Goal: Task Accomplishment & Management: Manage account settings

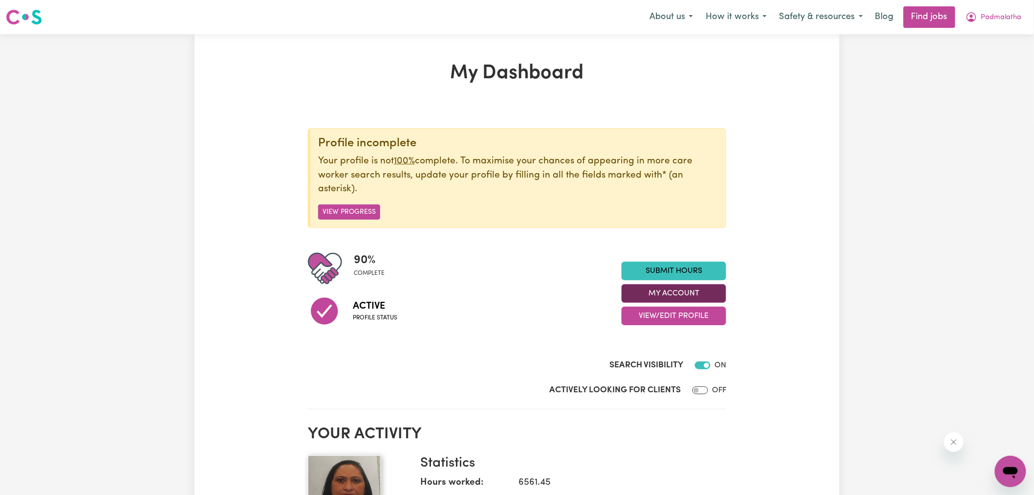
click at [643, 293] on button "My Account" at bounding box center [674, 293] width 105 height 19
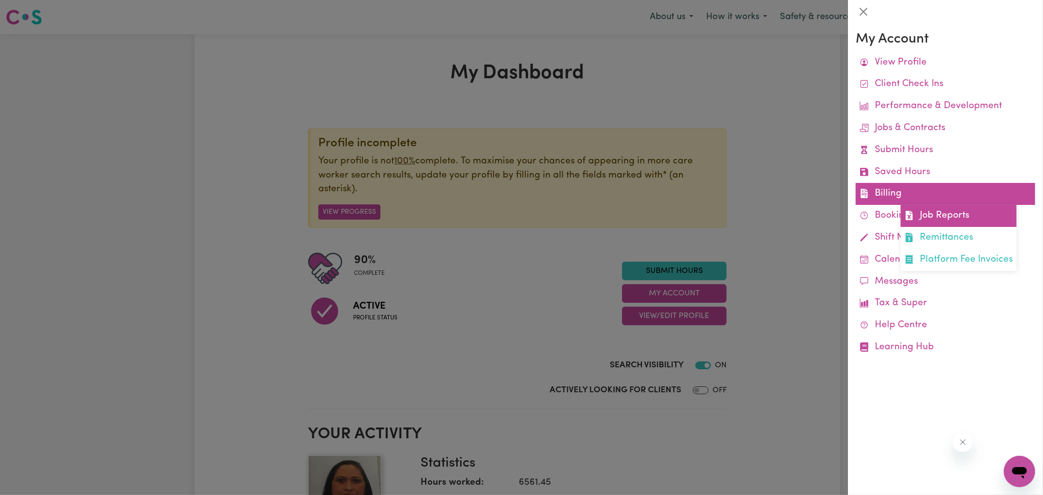
click at [940, 216] on link "Job Reports" at bounding box center [959, 216] width 116 height 22
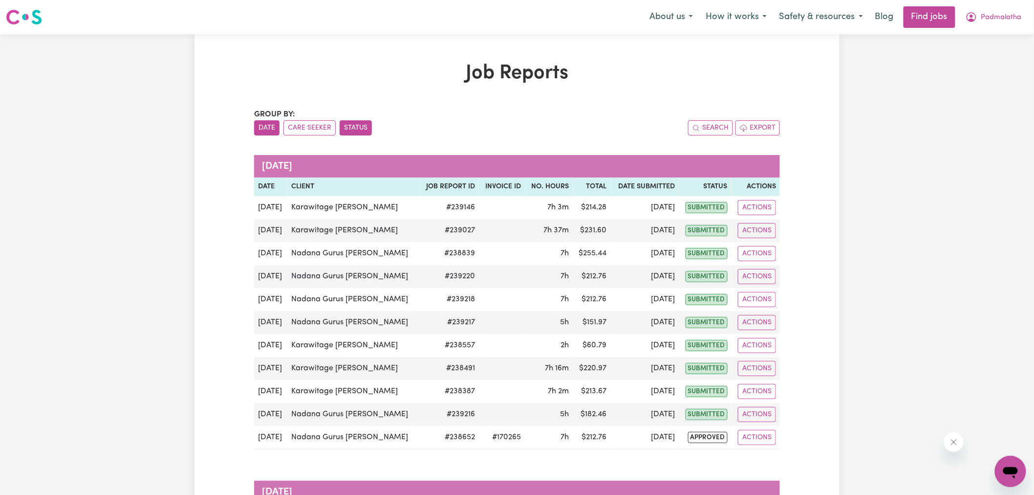
click at [349, 130] on button "Status" at bounding box center [356, 127] width 32 height 15
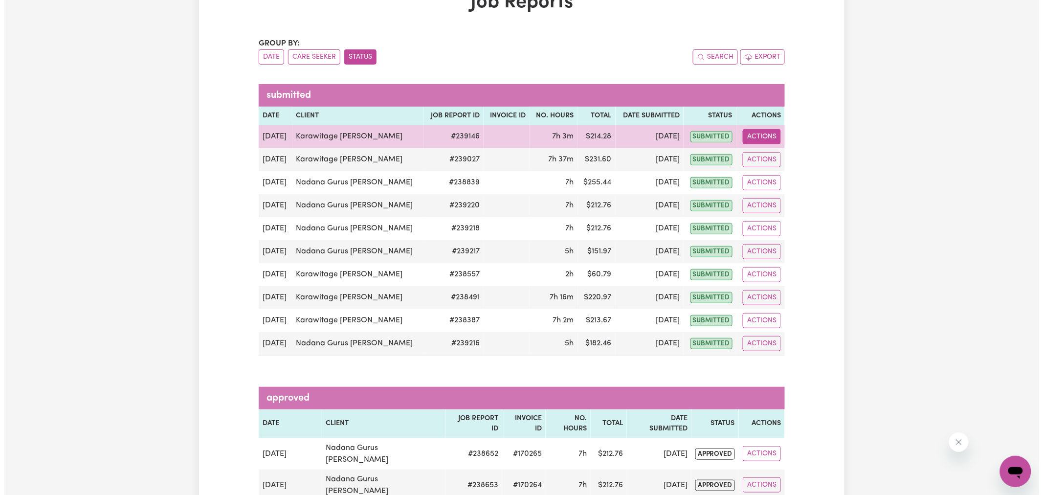
scroll to position [163, 0]
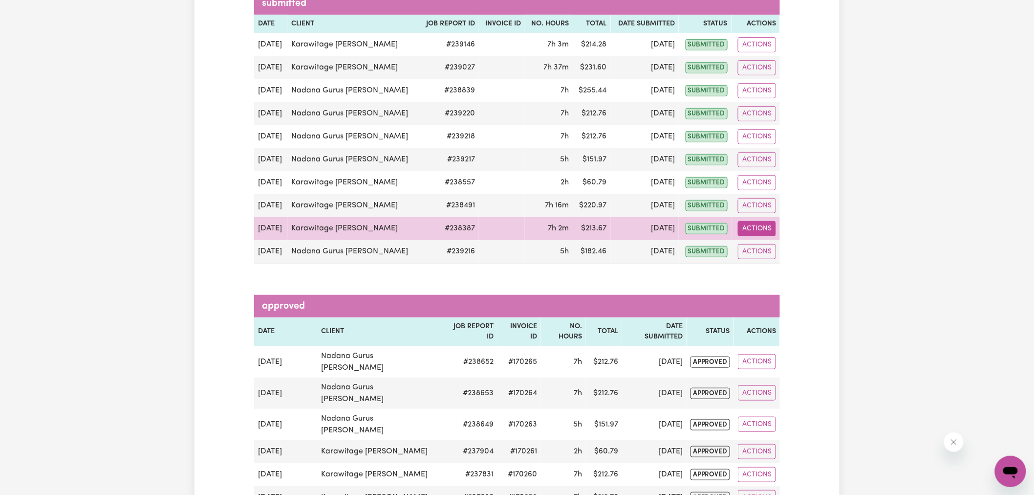
click at [745, 231] on button "Actions" at bounding box center [757, 228] width 38 height 15
click at [786, 253] on link "View Job Report" at bounding box center [781, 252] width 84 height 20
select select "pm"
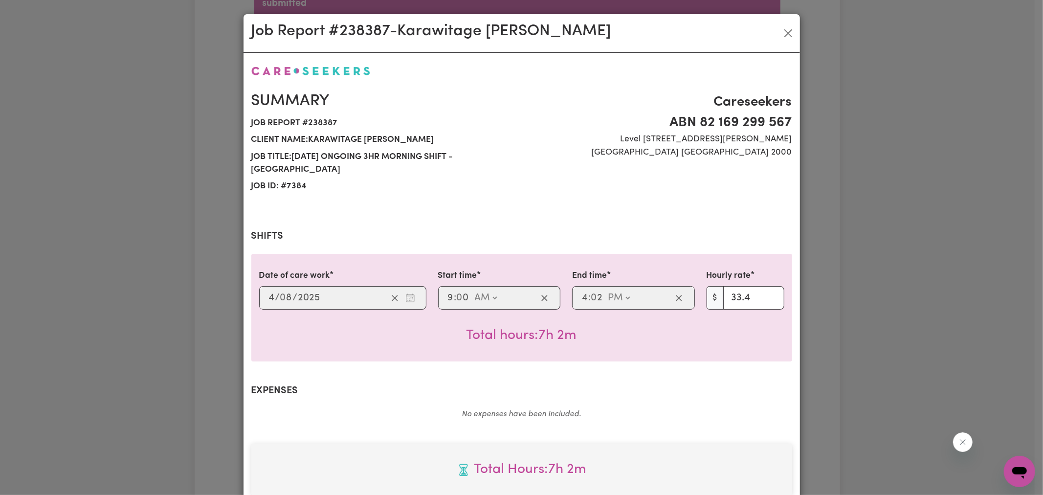
select select "33.4-Weekday"
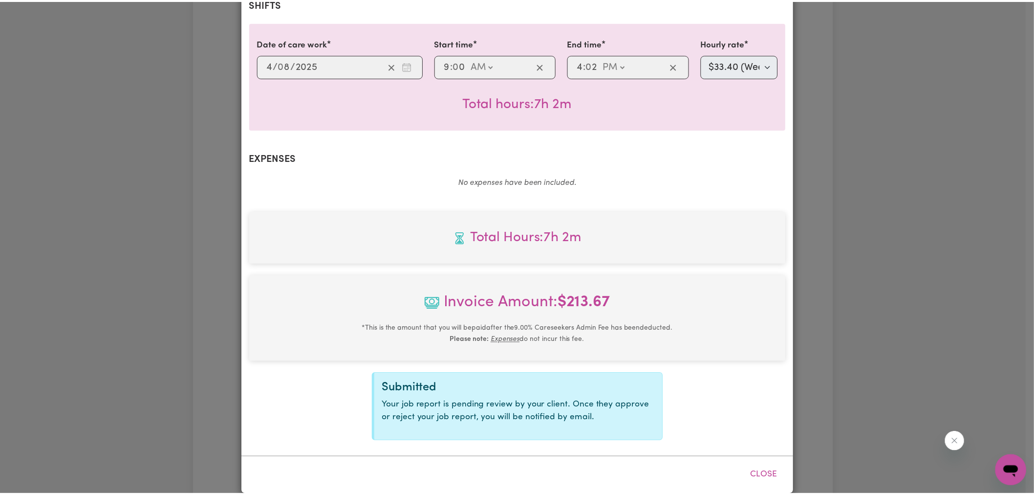
scroll to position [233, 0]
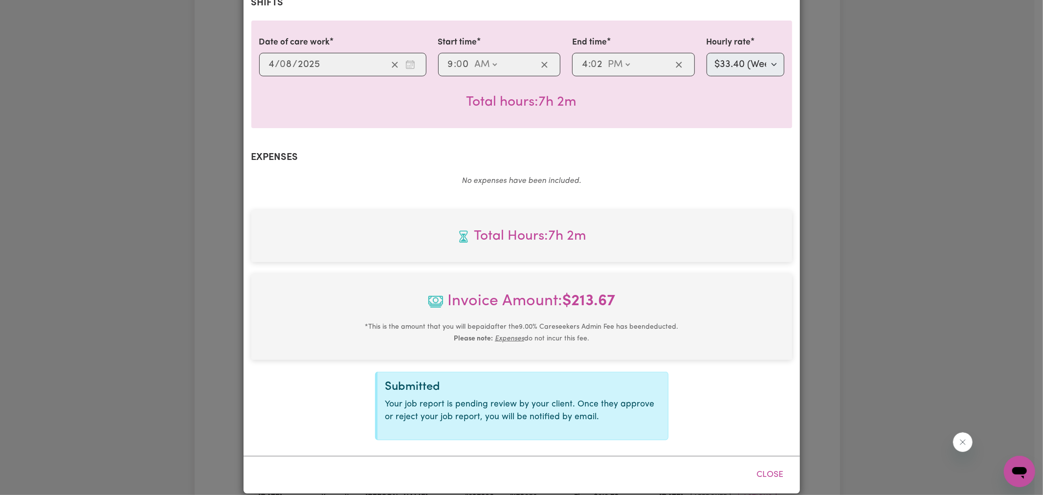
click at [896, 279] on div "Job Report # 238387 - Karawitage [PERSON_NAME] Summary Job report # 238387 Clie…" at bounding box center [521, 247] width 1043 height 495
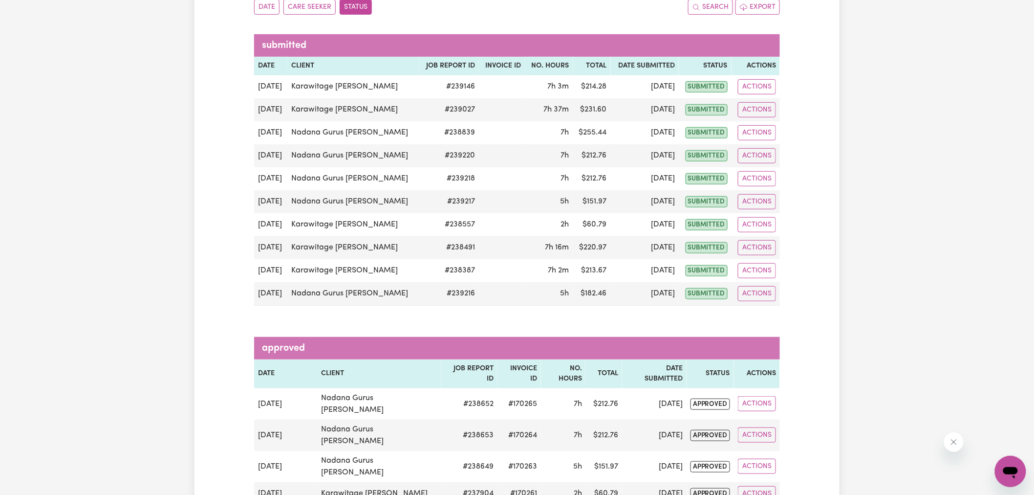
scroll to position [0, 0]
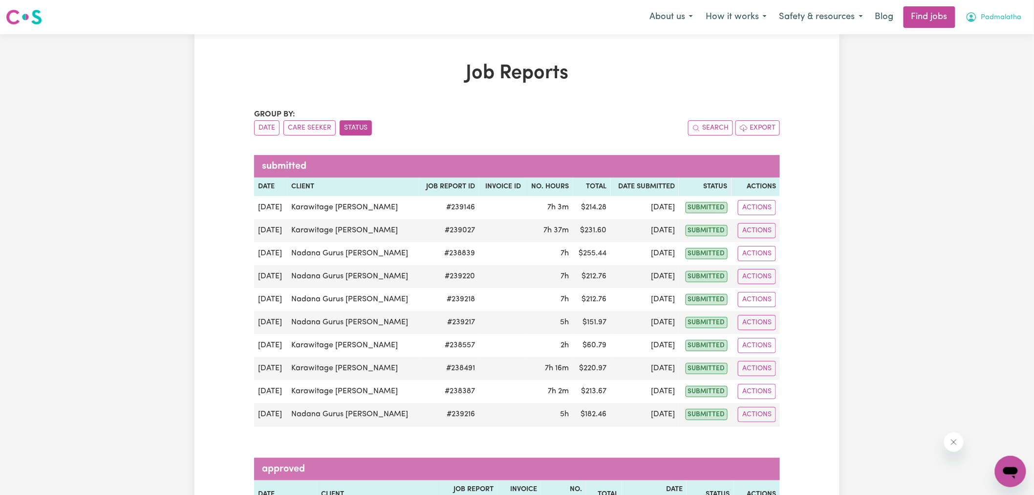
click at [984, 12] on button "Padmalatha" at bounding box center [994, 17] width 69 height 21
click at [977, 77] on link "Logout" at bounding box center [989, 75] width 77 height 19
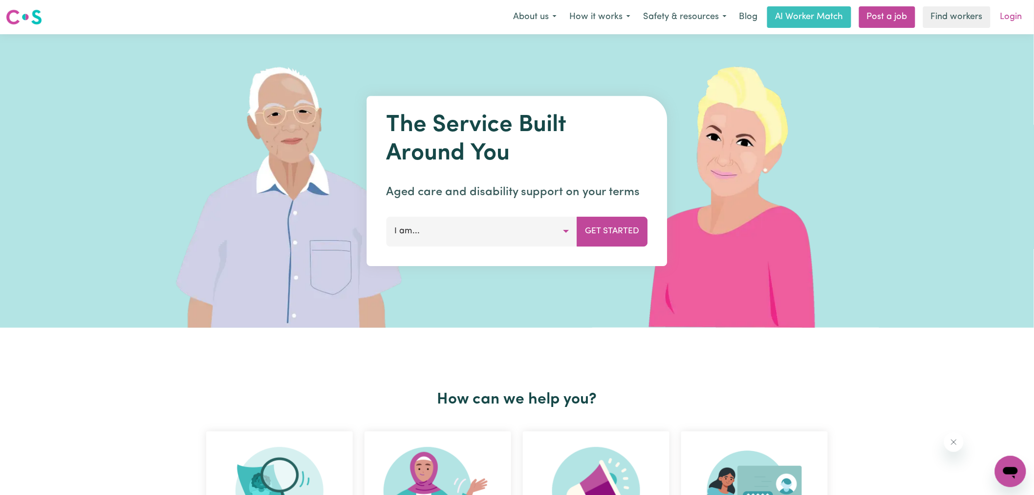
click at [1008, 18] on link "Login" at bounding box center [1012, 17] width 34 height 22
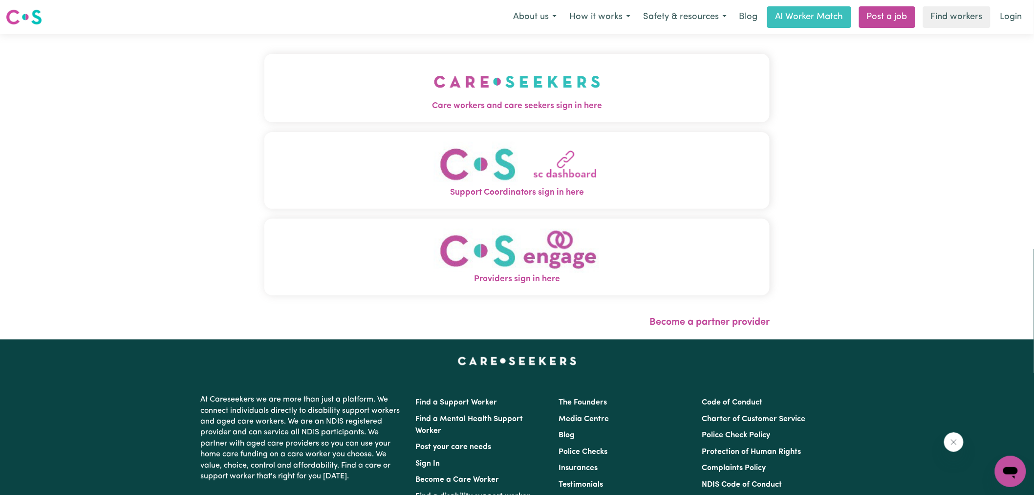
click at [554, 100] on span "Care workers and care seekers sign in here" at bounding box center [516, 106] width 505 height 13
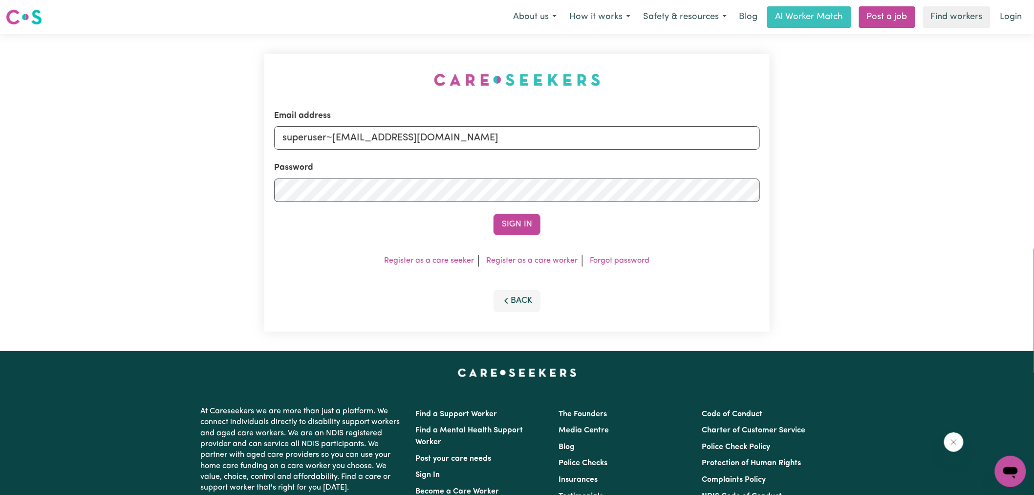
click at [372, 64] on div "Email address superuser~[EMAIL_ADDRESS][DOMAIN_NAME] Password Sign In Register …" at bounding box center [517, 192] width 517 height 317
drag, startPoint x: 336, startPoint y: 137, endPoint x: 864, endPoint y: 170, distance: 529.0
click at [864, 170] on div "Email address superuser~[EMAIL_ADDRESS][DOMAIN_NAME] Password Sign In Register …" at bounding box center [517, 192] width 1034 height 317
type input "[EMAIL_ADDRESS][DOMAIN_NAME]"
click at [494, 214] on button "Sign In" at bounding box center [517, 225] width 47 height 22
